Goal: Use online tool/utility

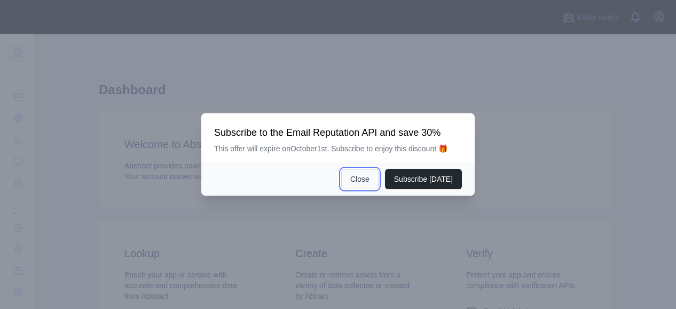
click at [369, 179] on button "Close" at bounding box center [359, 179] width 37 height 20
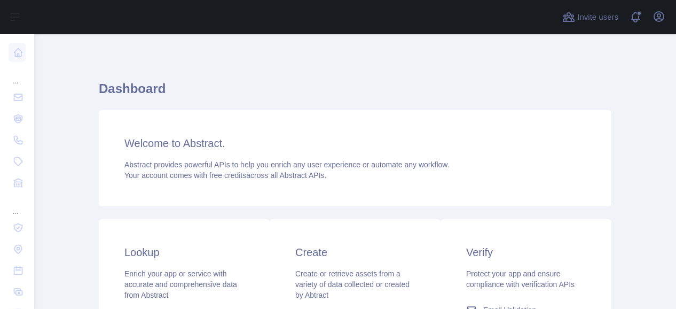
scroll to position [2, 0]
click at [661, 18] on icon "button" at bounding box center [658, 16] width 13 height 13
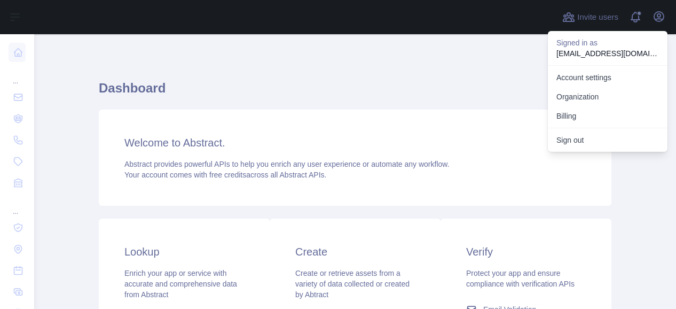
click at [501, 57] on div "Dashboard Welcome to Abstract. Abstract provides powerful APIs to help you enri…" at bounding box center [355, 282] width 547 height 498
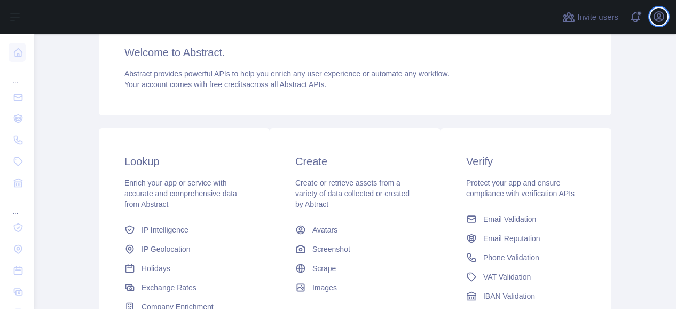
scroll to position [133, 0]
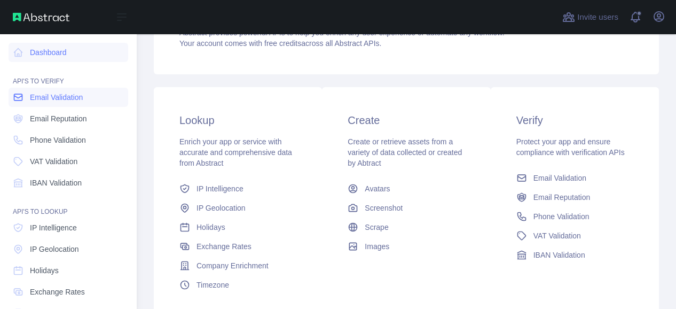
click at [70, 96] on span "Email Validation" at bounding box center [56, 97] width 53 height 11
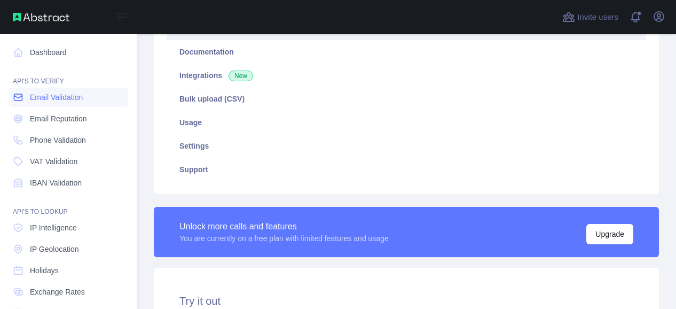
type textarea "**********"
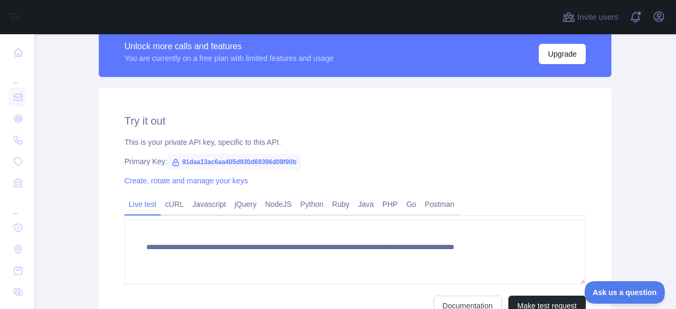
scroll to position [362, 0]
drag, startPoint x: 175, startPoint y: 162, endPoint x: 294, endPoint y: 160, distance: 119.6
click at [294, 160] on span "91daa13ac6aa405d930d69396d08f90b" at bounding box center [233, 162] width 133 height 16
copy span "91daa13ac6aa405d930d69396d08f90b"
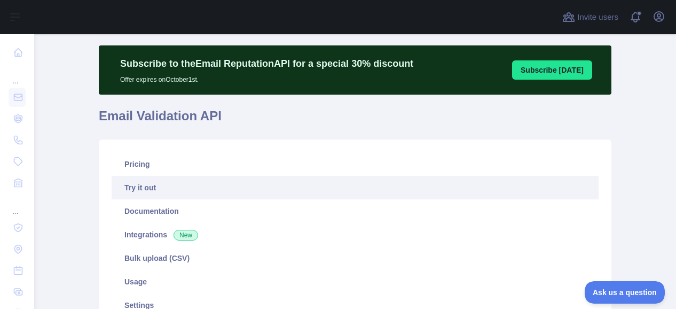
scroll to position [44, 0]
